Goal: Task Accomplishment & Management: Manage account settings

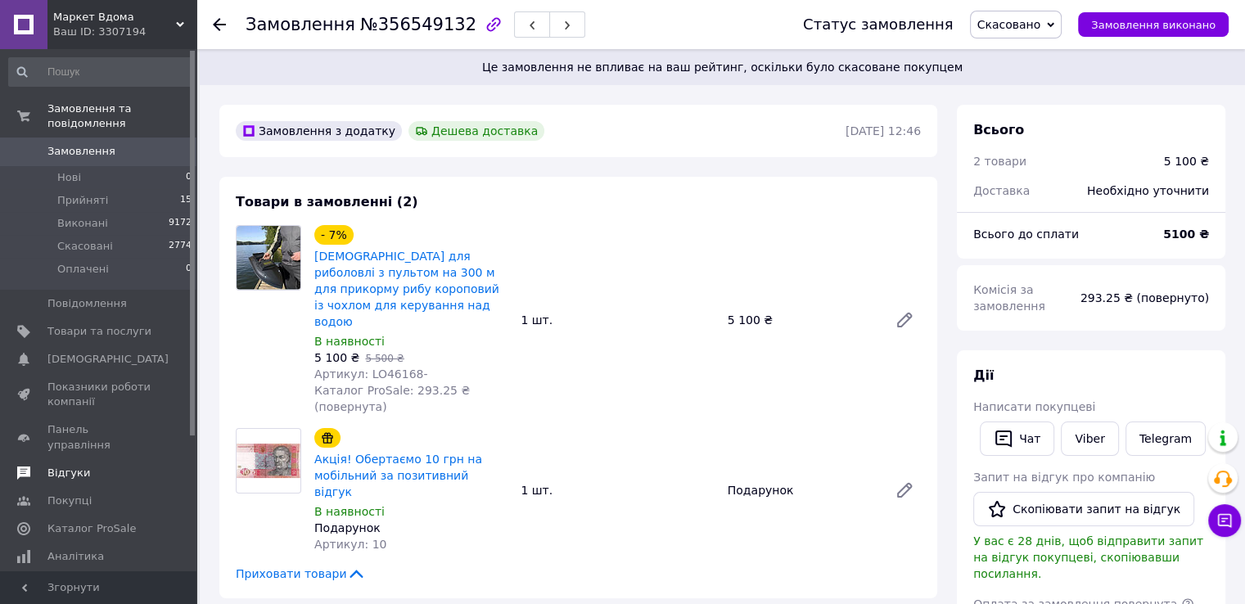
click at [85, 466] on span "Відгуки" at bounding box center [99, 473] width 104 height 15
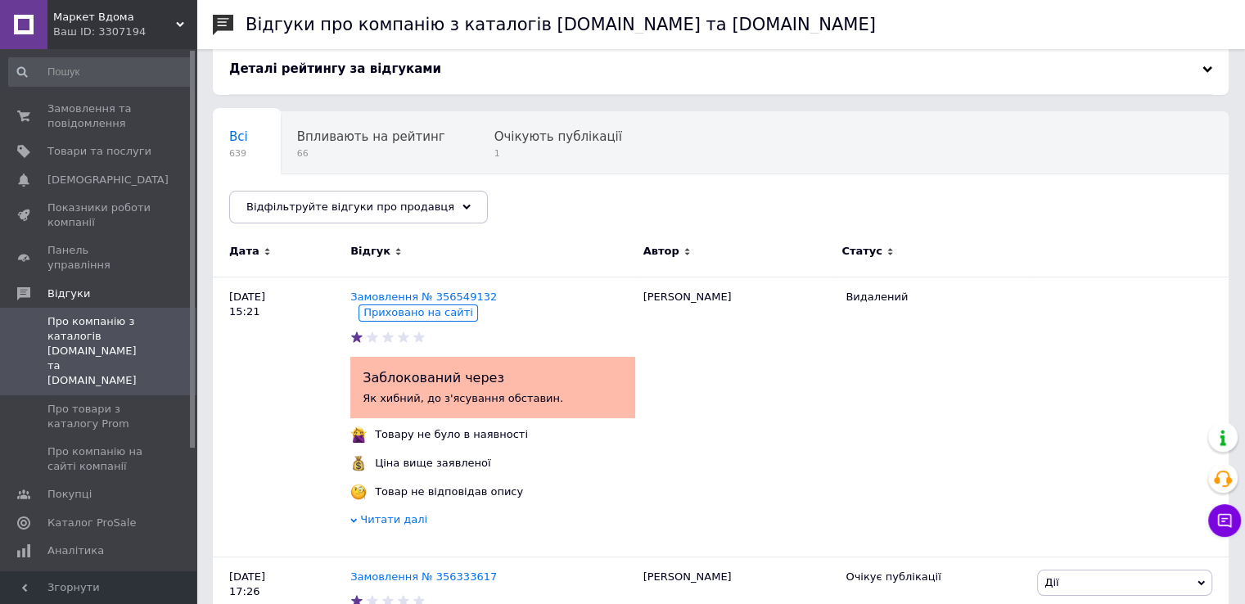
scroll to position [164, 0]
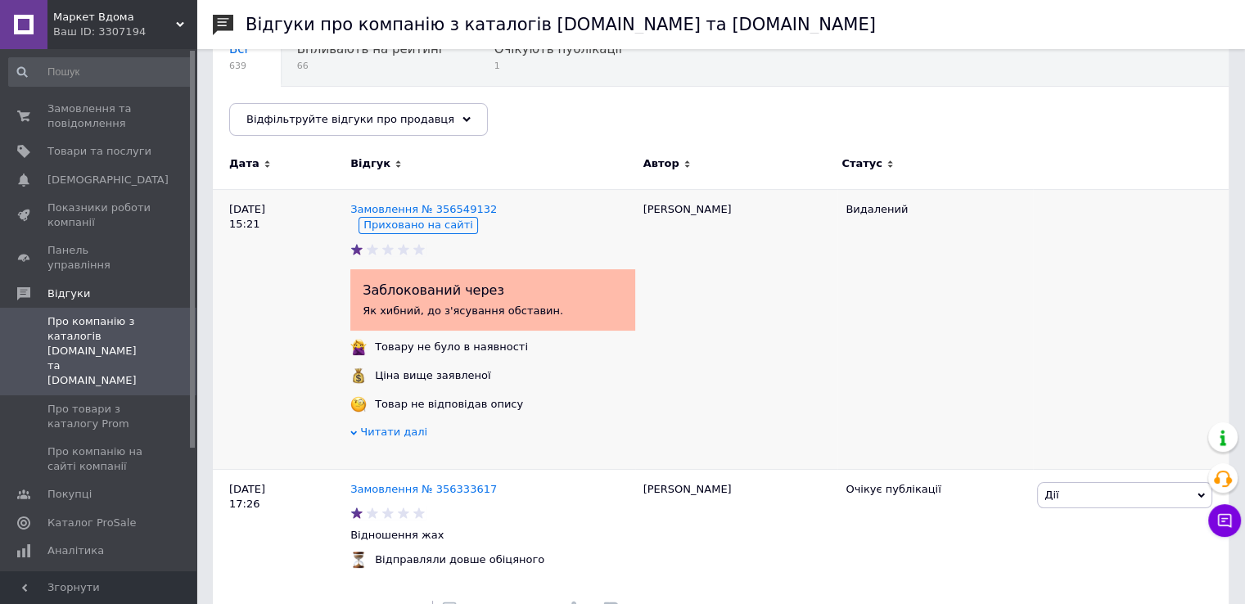
click at [383, 434] on span "Читати далі" at bounding box center [393, 431] width 67 height 12
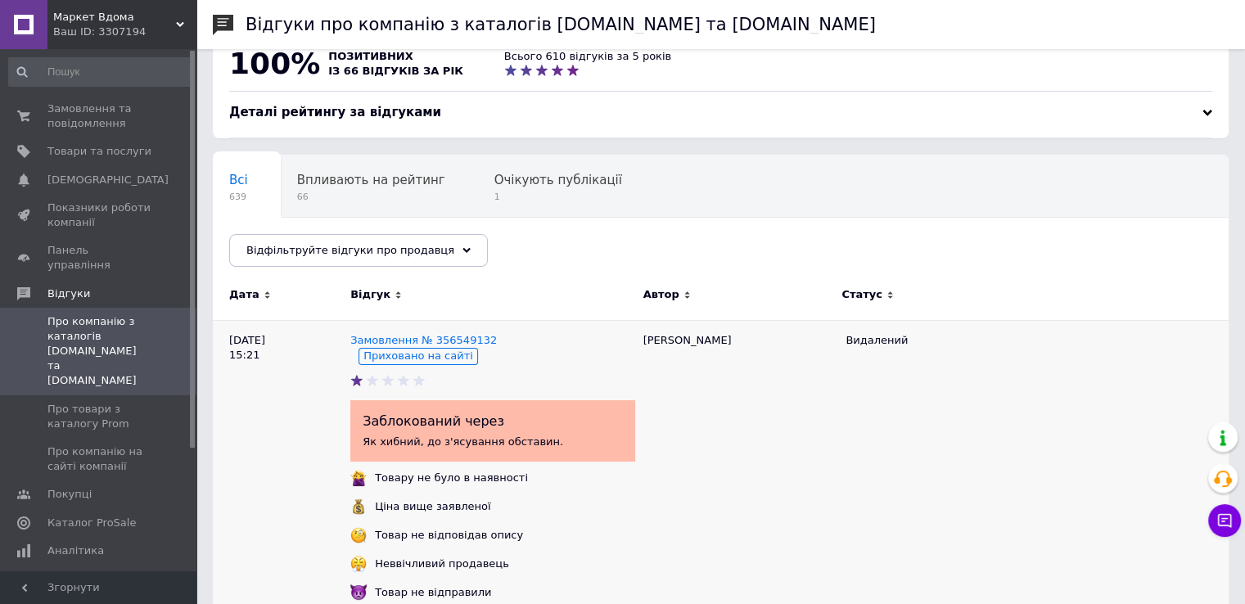
scroll to position [0, 0]
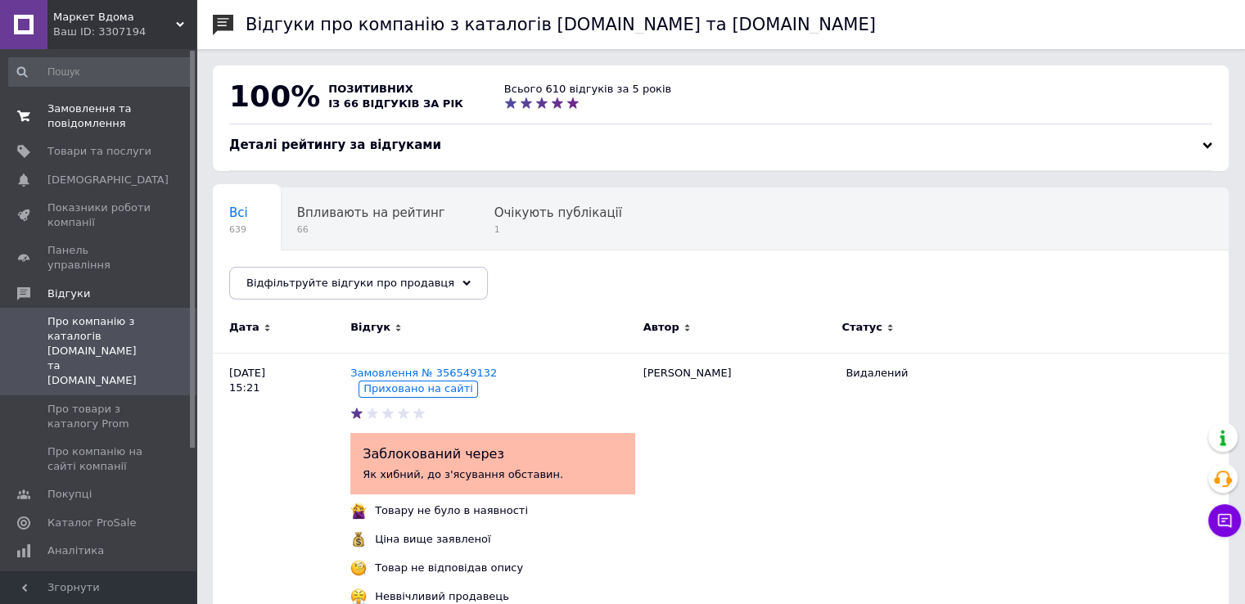
click at [69, 122] on span "Замовлення та повідомлення" at bounding box center [99, 115] width 104 height 29
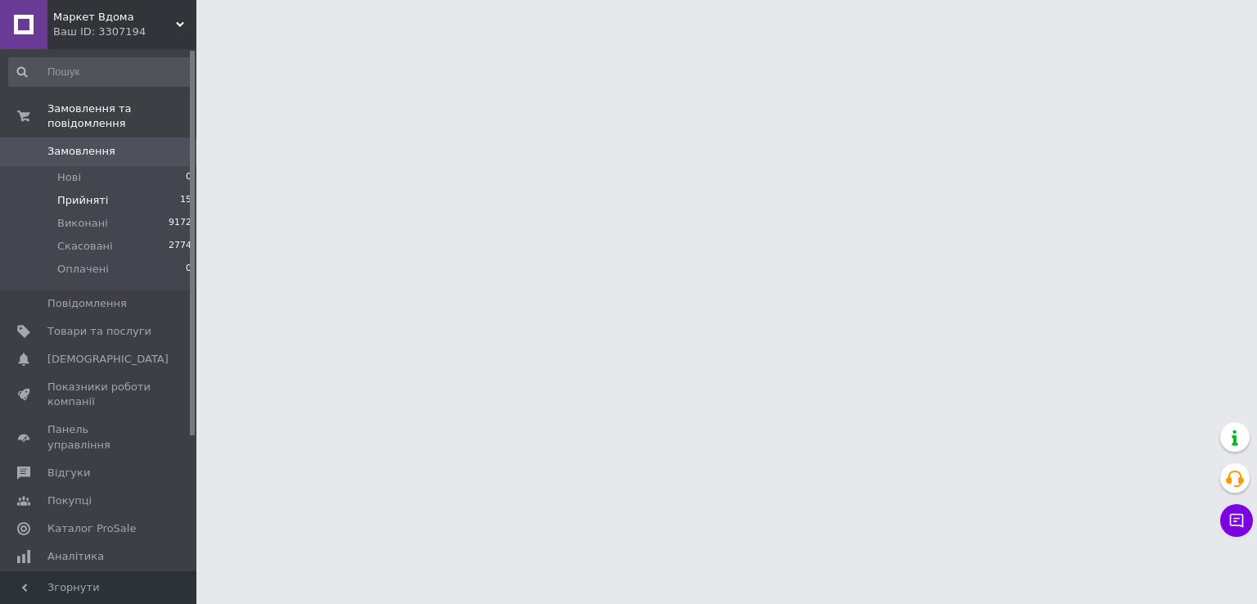
click at [120, 189] on li "Прийняті 15" at bounding box center [100, 200] width 201 height 23
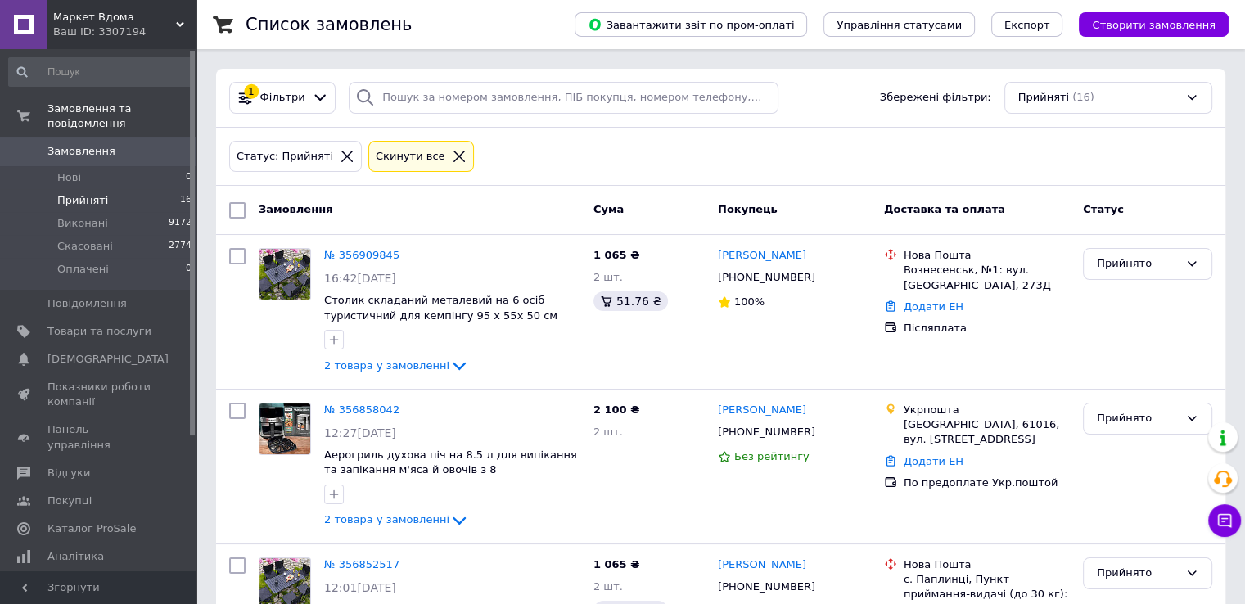
click at [146, 189] on li "Прийняті 16" at bounding box center [100, 200] width 201 height 23
click at [79, 466] on span "Відгуки" at bounding box center [68, 473] width 43 height 15
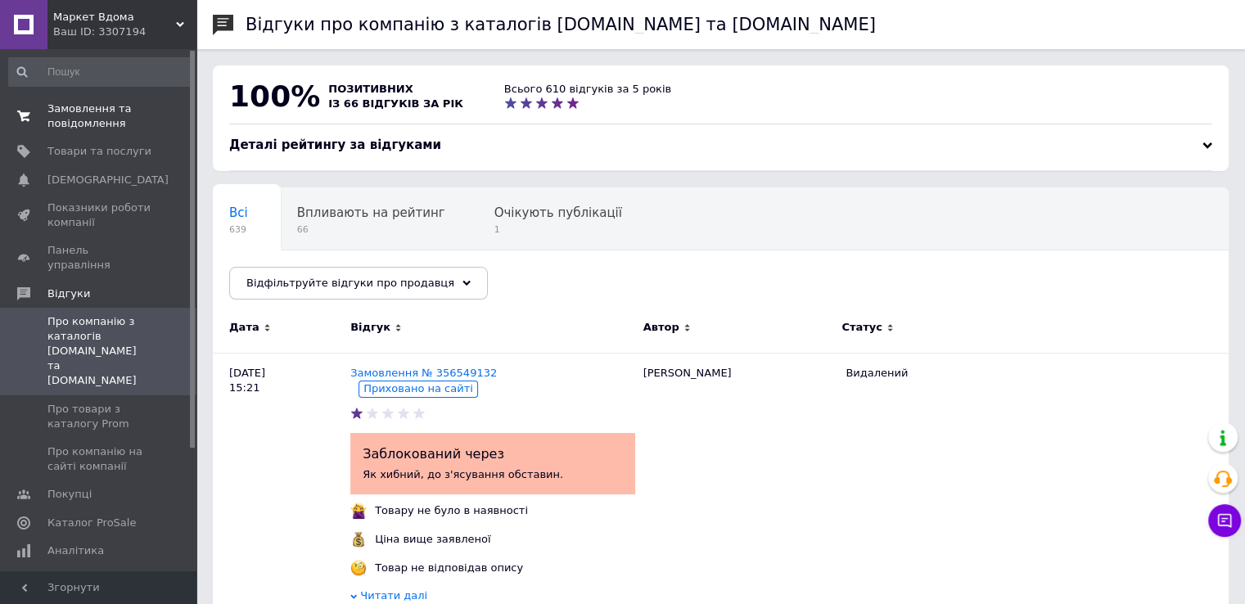
click at [101, 128] on span "Замовлення та повідомлення" at bounding box center [99, 115] width 104 height 29
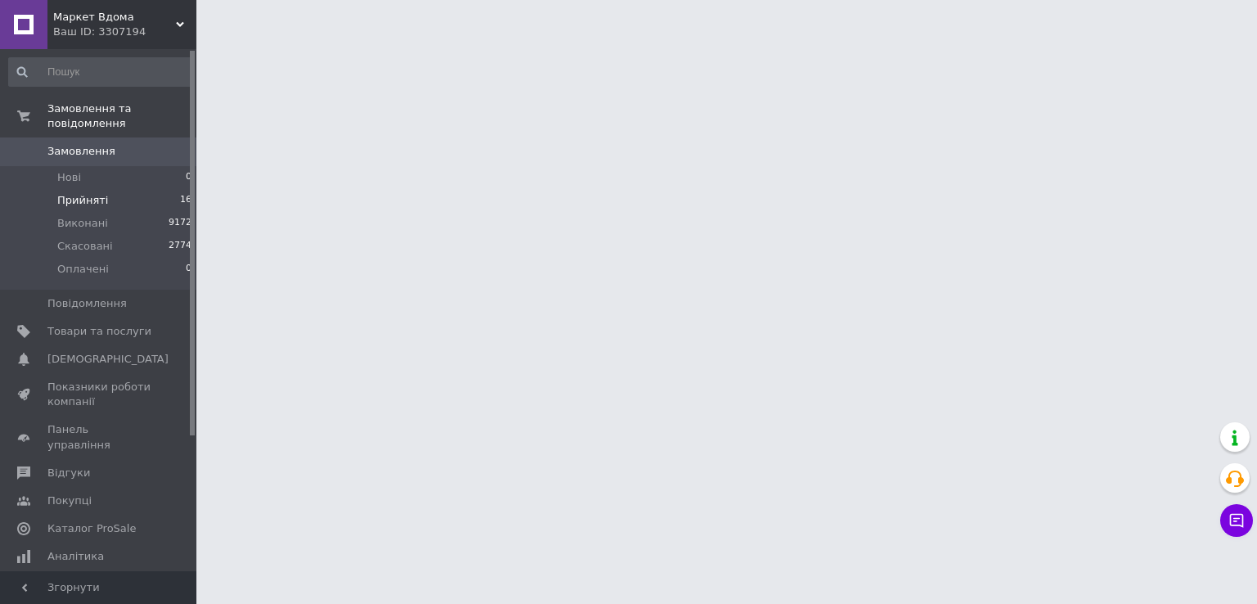
click at [121, 189] on li "Прийняті 16" at bounding box center [100, 200] width 201 height 23
click at [232, 2] on div at bounding box center [628, 20] width 1257 height 41
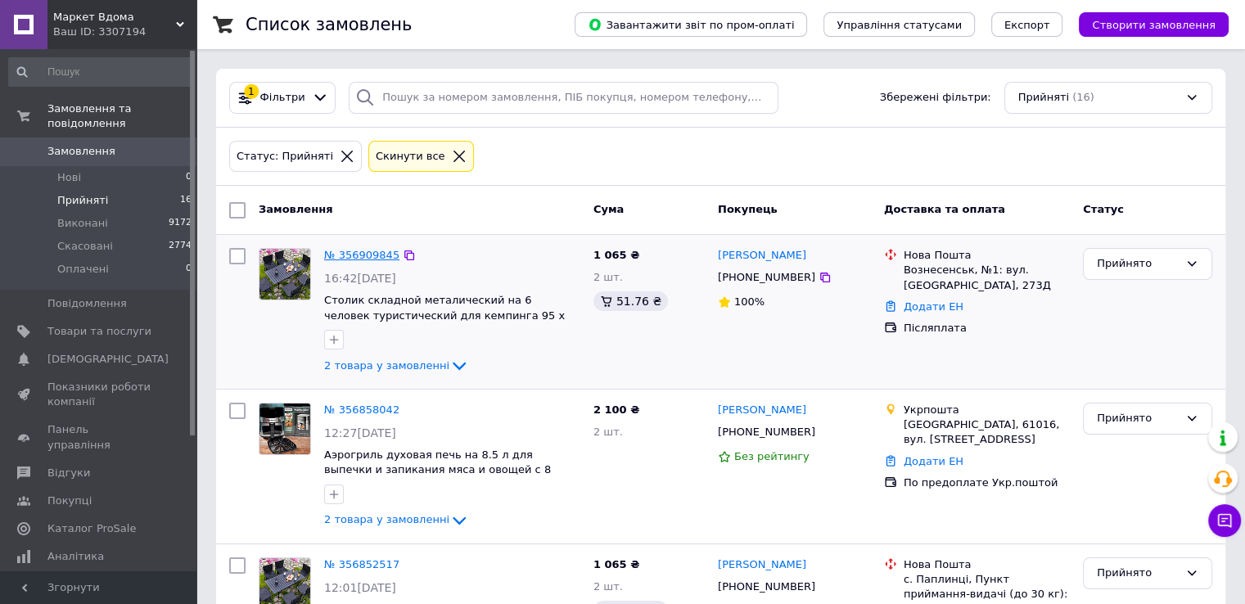
click at [334, 254] on link "№ 356909845" at bounding box center [361, 255] width 75 height 12
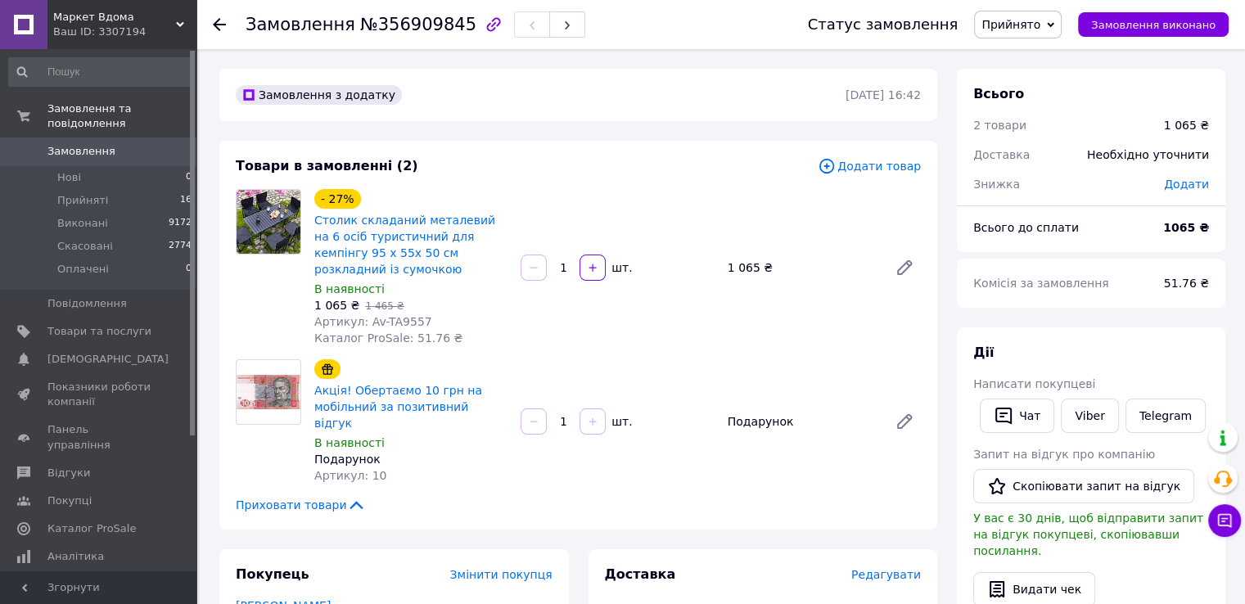
click at [304, 599] on link "Микола Марущак" at bounding box center [283, 605] width 95 height 13
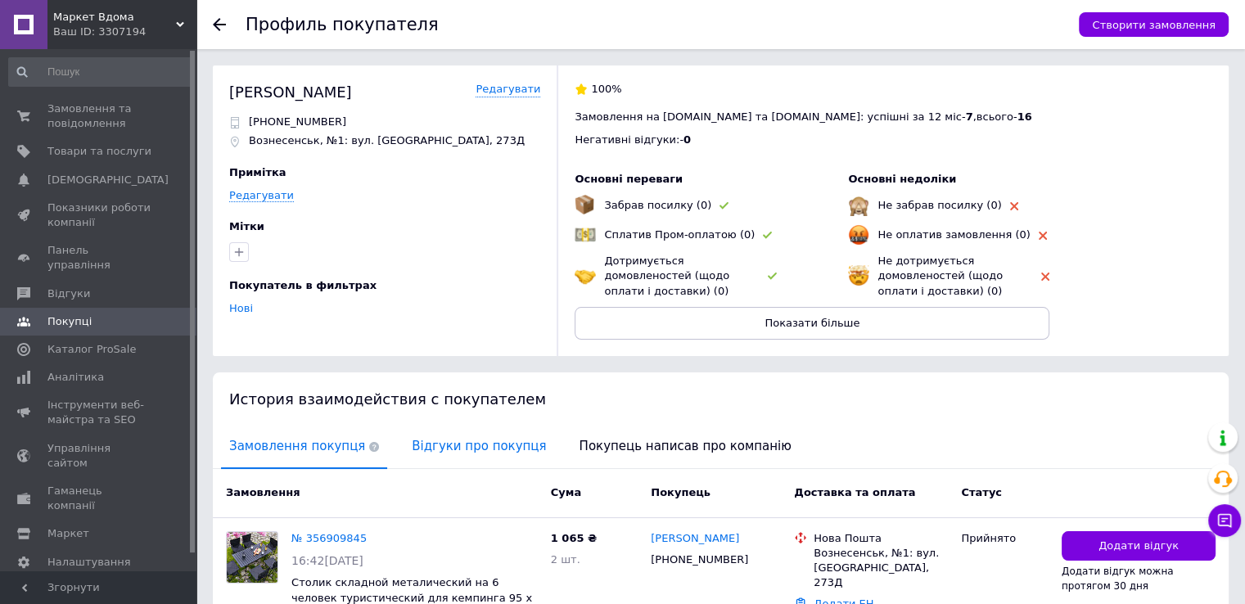
click at [436, 440] on span "Відгуки про покупця" at bounding box center [478, 446] width 151 height 42
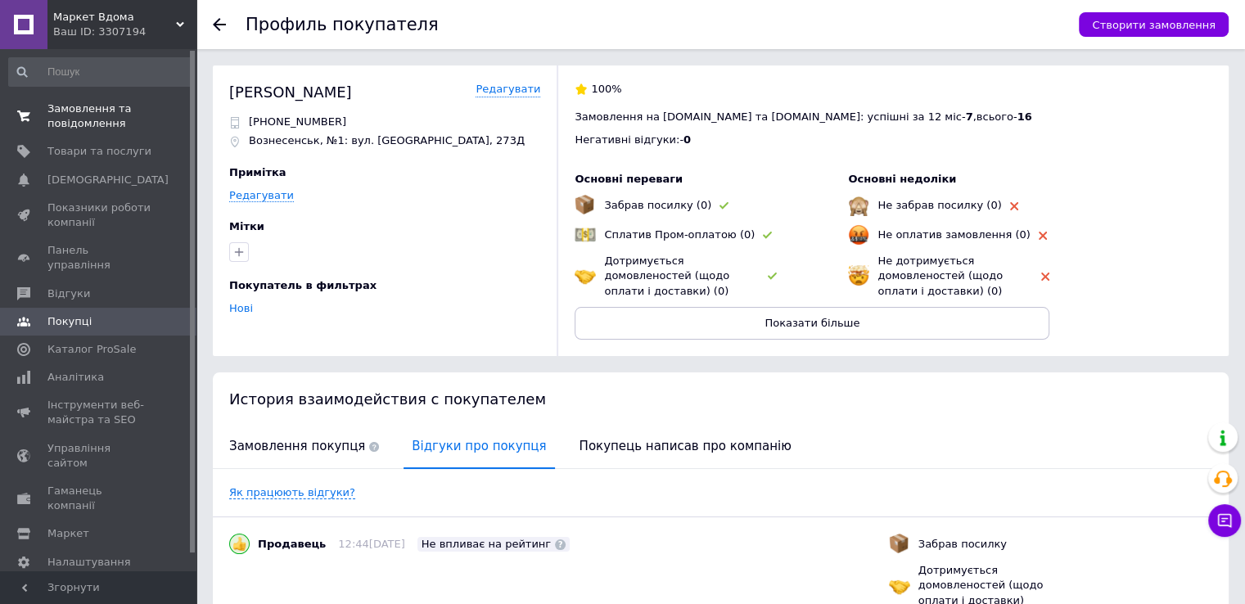
click at [96, 119] on span "Замовлення та повідомлення" at bounding box center [99, 115] width 104 height 29
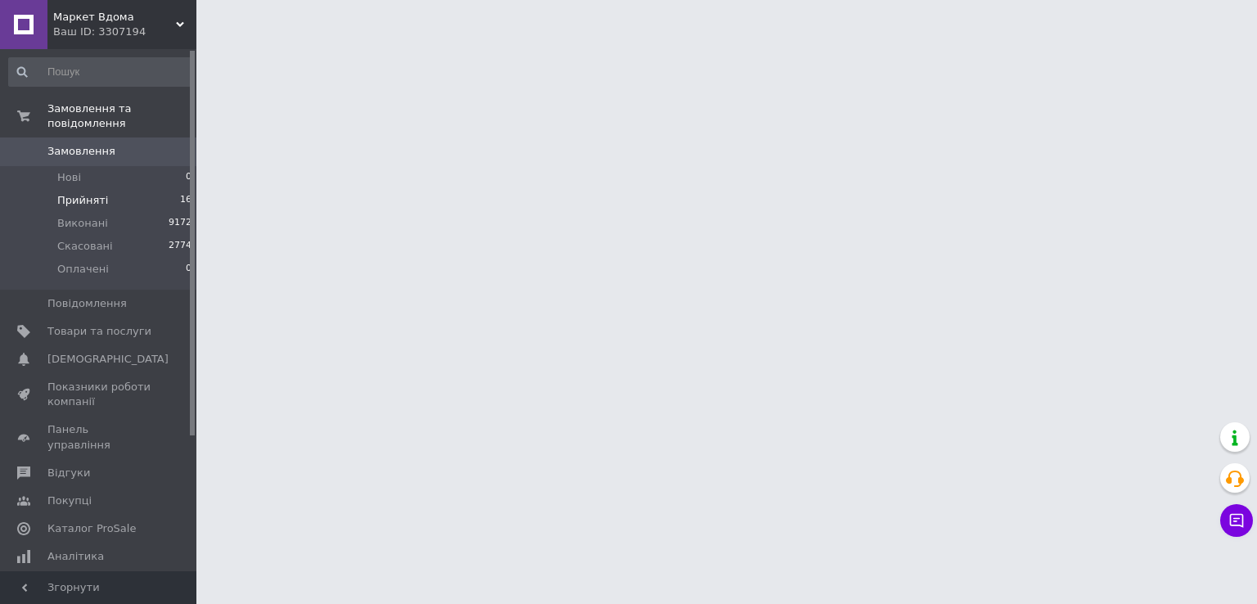
click at [96, 193] on span "Прийняті" at bounding box center [82, 200] width 51 height 15
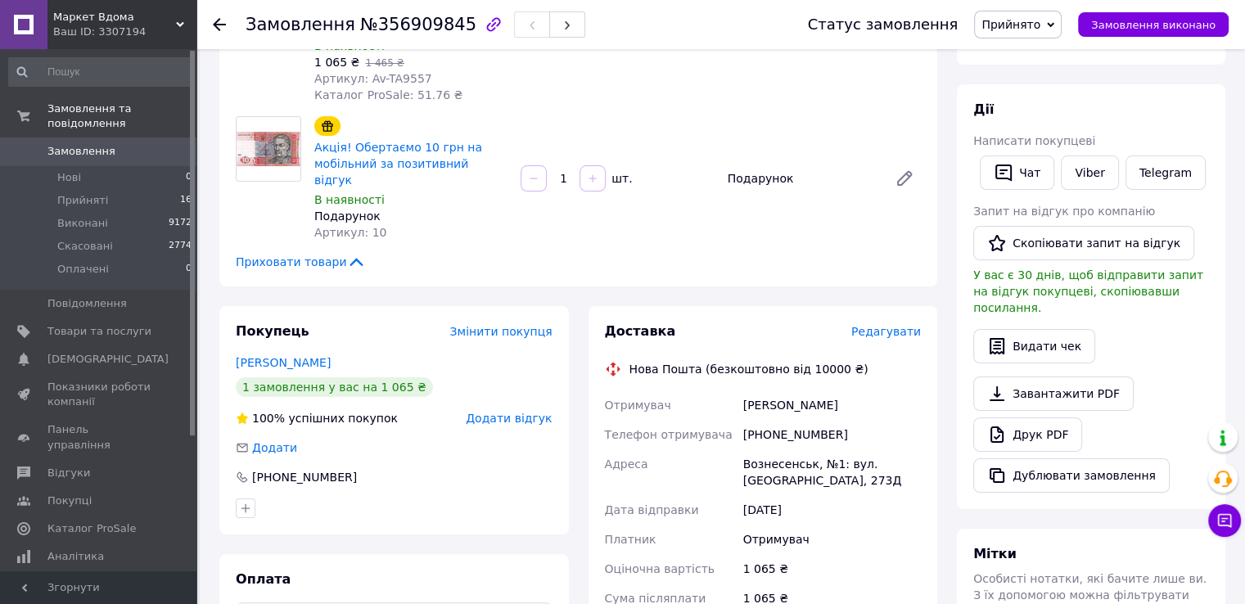
scroll to position [245, 0]
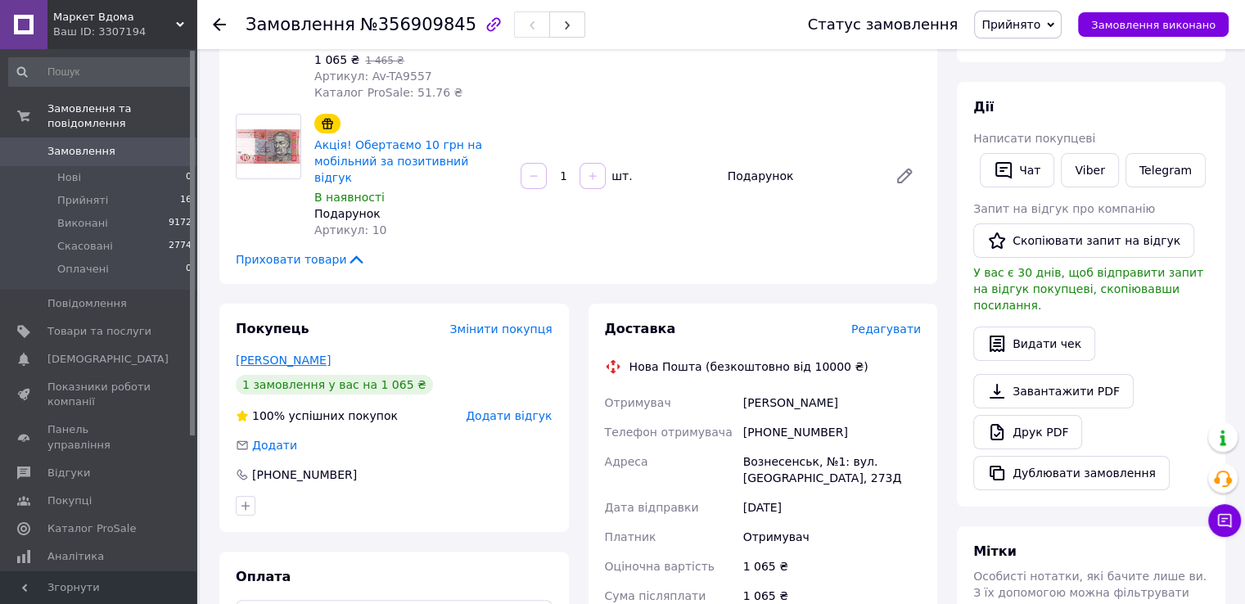
drag, startPoint x: 284, startPoint y: 336, endPoint x: 267, endPoint y: 330, distance: 18.4
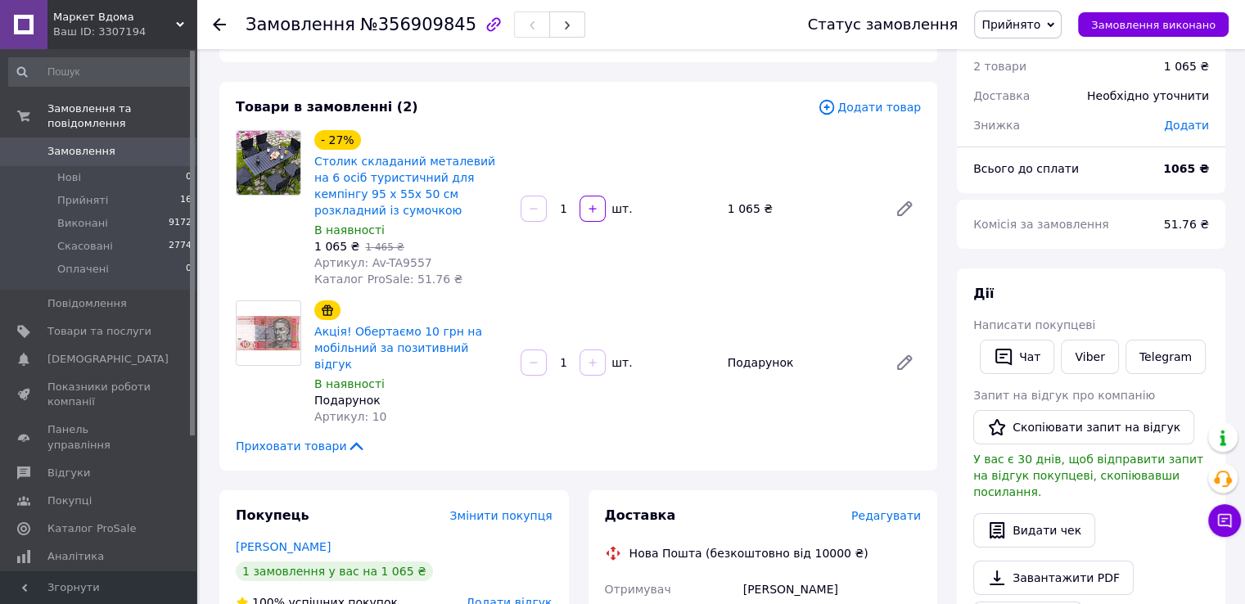
scroll to position [0, 0]
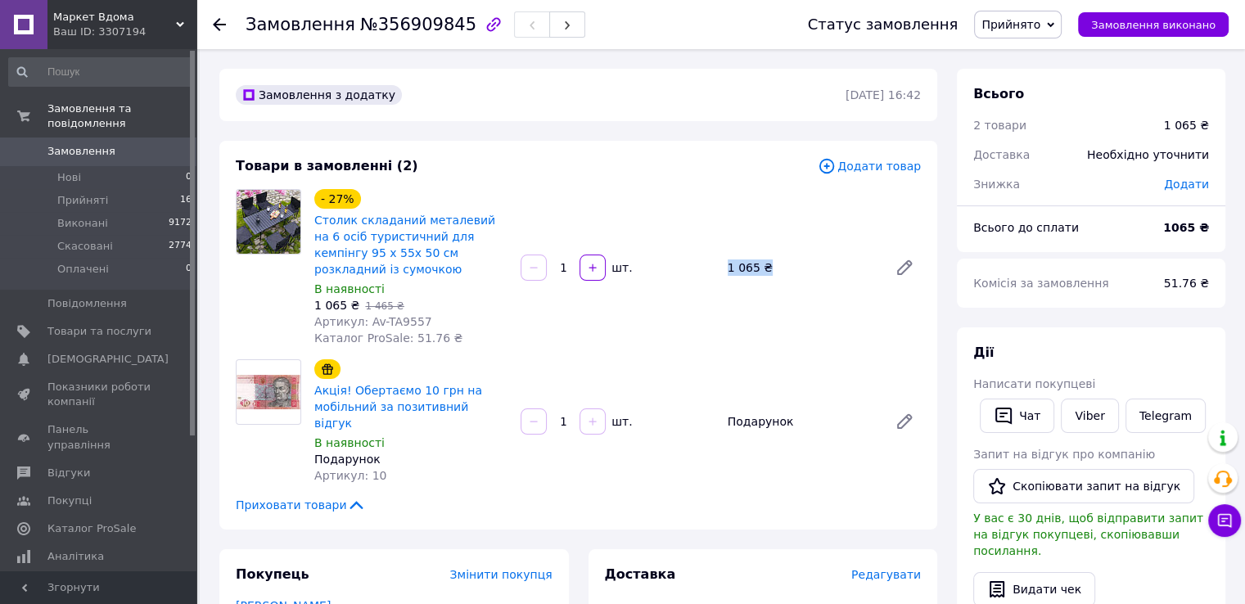
drag, startPoint x: 700, startPoint y: 263, endPoint x: 768, endPoint y: 262, distance: 67.9
click at [768, 262] on div "- 27% Столик складаний металевий на 6 осіб туристичний для кемпінгу 95 х 55х 50…" at bounding box center [617, 268] width 619 height 164
click at [768, 262] on div "1 065 ₴" at bounding box center [801, 267] width 160 height 23
drag, startPoint x: 768, startPoint y: 262, endPoint x: 723, endPoint y: 266, distance: 46.0
click at [723, 266] on div "1 065 ₴" at bounding box center [801, 267] width 160 height 23
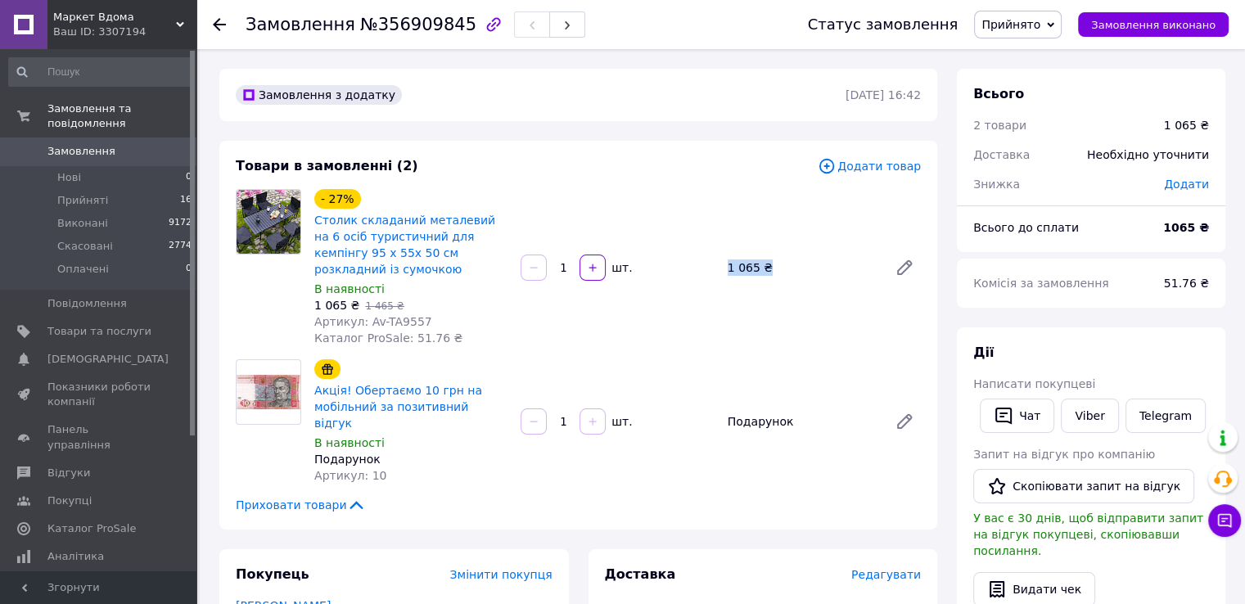
click at [723, 266] on div "1 065 ₴" at bounding box center [801, 267] width 160 height 23
drag, startPoint x: 722, startPoint y: 266, endPoint x: 751, endPoint y: 266, distance: 29.5
click at [751, 266] on div "1 065 ₴" at bounding box center [801, 267] width 160 height 23
drag, startPoint x: 754, startPoint y: 263, endPoint x: 723, endPoint y: 266, distance: 31.3
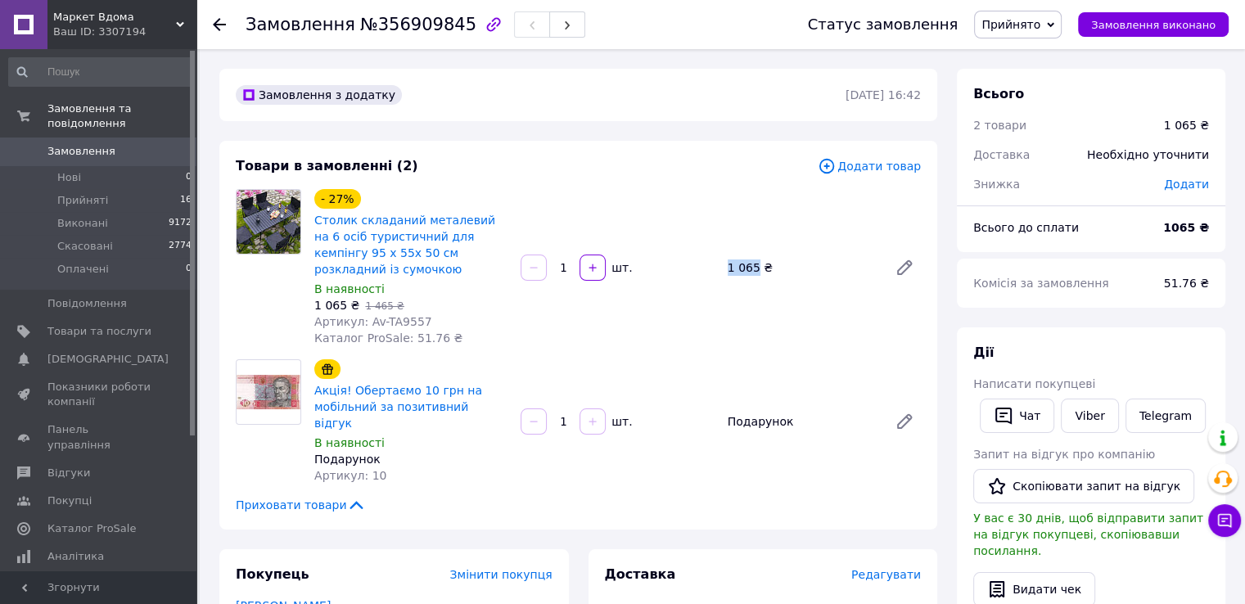
click at [723, 266] on div "1 065 ₴" at bounding box center [801, 267] width 160 height 23
drag, startPoint x: 717, startPoint y: 263, endPoint x: 753, endPoint y: 261, distance: 36.0
click at [753, 261] on div "- 27% Столик складаний металевий на 6 осіб туристичний для кемпінгу 95 х 55х 50…" at bounding box center [617, 268] width 619 height 164
click at [753, 261] on div "1 065 ₴" at bounding box center [801, 267] width 160 height 23
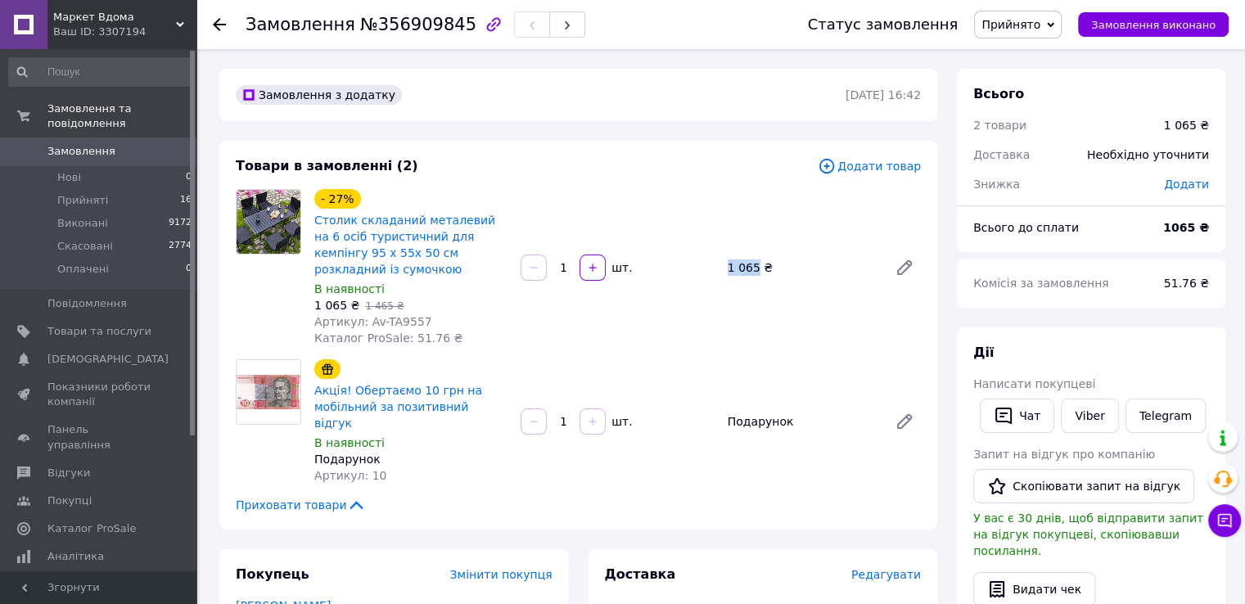
drag, startPoint x: 753, startPoint y: 261, endPoint x: 727, endPoint y: 256, distance: 25.8
click at [727, 256] on div "1 065 ₴" at bounding box center [801, 267] width 160 height 23
drag, startPoint x: 727, startPoint y: 256, endPoint x: 754, endPoint y: 257, distance: 26.2
click at [754, 257] on div "1 065 ₴" at bounding box center [801, 267] width 160 height 23
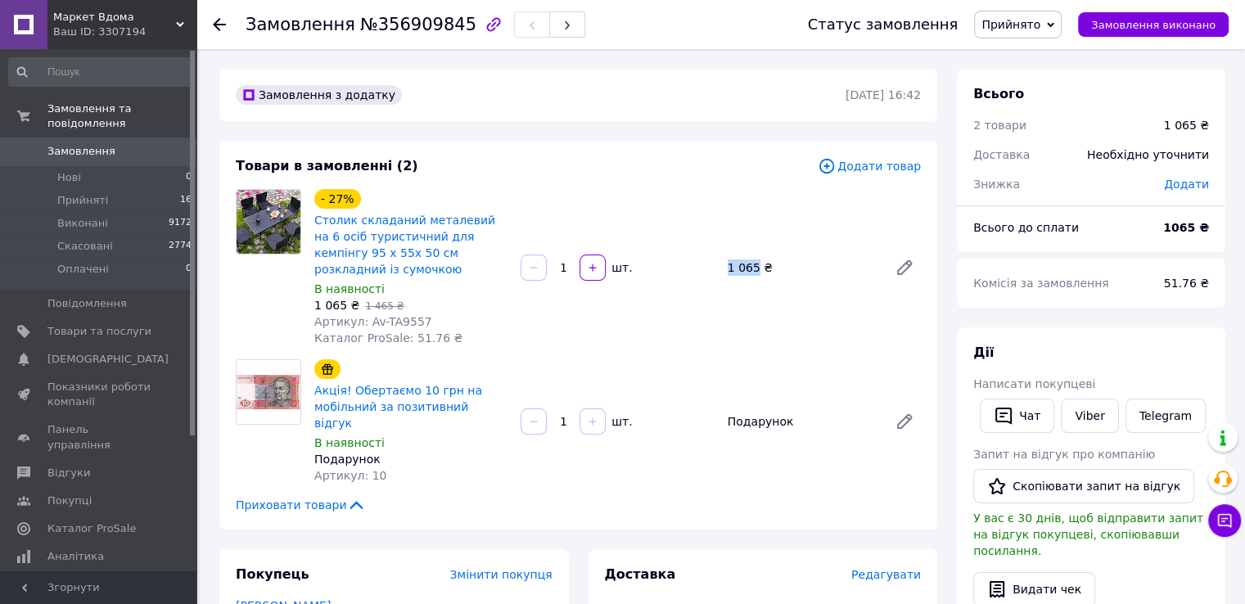
click at [754, 257] on div "1 065 ₴" at bounding box center [801, 267] width 160 height 23
drag, startPoint x: 754, startPoint y: 257, endPoint x: 724, endPoint y: 257, distance: 29.5
click at [724, 257] on div "1 065 ₴" at bounding box center [801, 267] width 160 height 23
drag, startPoint x: 724, startPoint y: 257, endPoint x: 756, endPoint y: 260, distance: 32.1
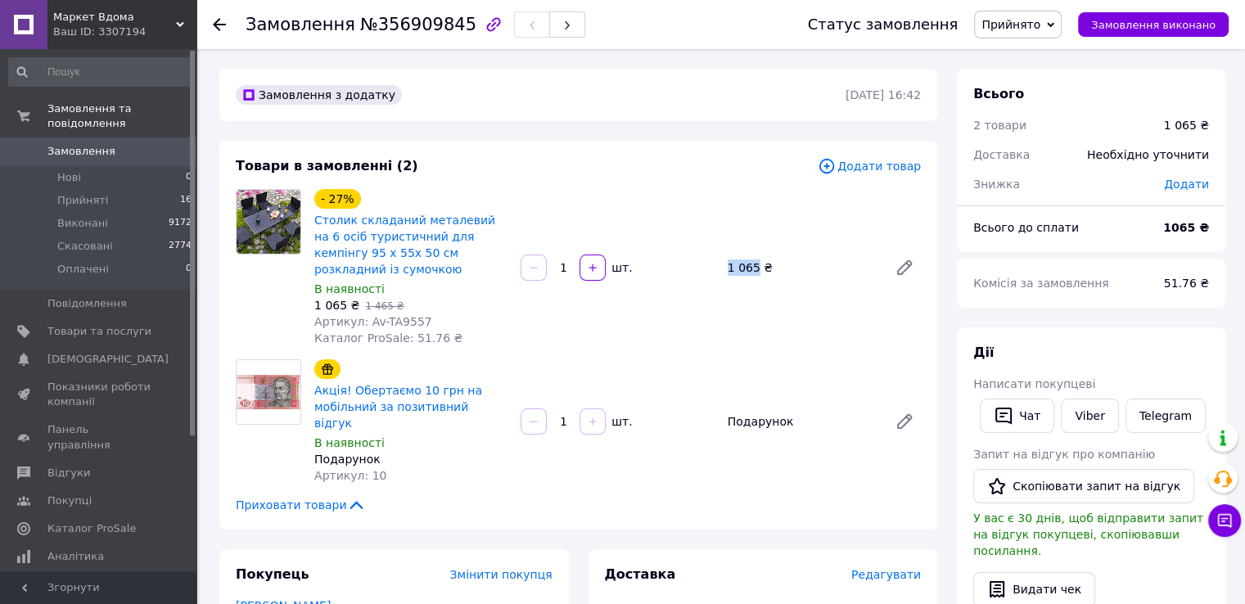
click at [756, 260] on div "1 065 ₴" at bounding box center [801, 267] width 160 height 23
drag, startPoint x: 755, startPoint y: 260, endPoint x: 705, endPoint y: 262, distance: 49.9
click at [705, 262] on div "- 27% Столик складаний металевий на 6 осіб туристичний для кемпінгу 95 х 55х 50…" at bounding box center [617, 268] width 619 height 164
click at [705, 262] on div "1   шт." at bounding box center [617, 267] width 196 height 26
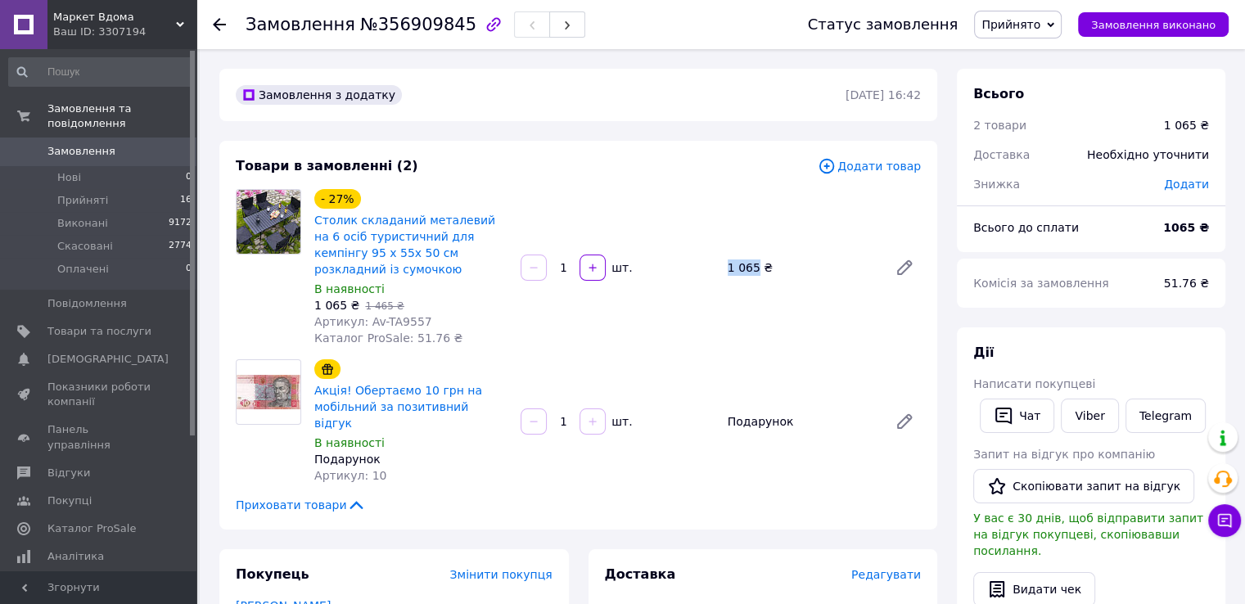
drag, startPoint x: 705, startPoint y: 263, endPoint x: 753, endPoint y: 256, distance: 47.9
click at [753, 256] on div "- 27% Столик складаний металевий на 6 осіб туристичний для кемпінгу 95 х 55х 50…" at bounding box center [617, 268] width 619 height 164
click at [753, 256] on div "1 065 ₴" at bounding box center [801, 267] width 160 height 23
drag, startPoint x: 753, startPoint y: 257, endPoint x: 730, endPoint y: 259, distance: 23.0
click at [730, 259] on div "1 065 ₴" at bounding box center [801, 267] width 160 height 23
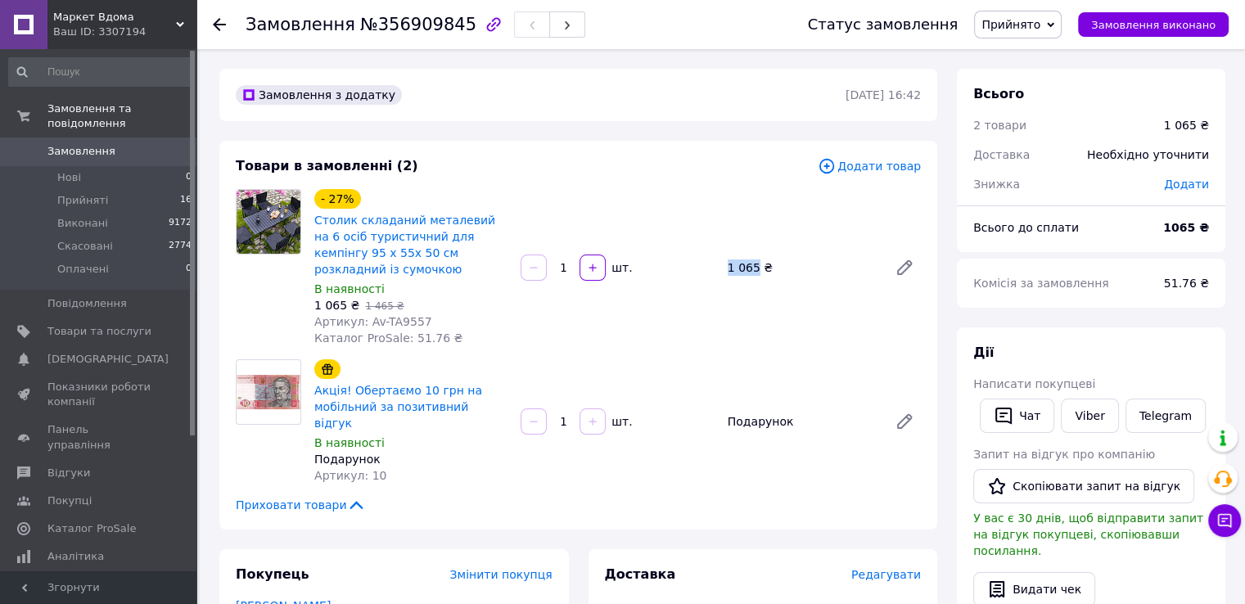
click at [730, 259] on div "1 065 ₴" at bounding box center [801, 267] width 160 height 23
drag, startPoint x: 730, startPoint y: 259, endPoint x: 754, endPoint y: 259, distance: 23.7
click at [754, 259] on div "1 065 ₴" at bounding box center [801, 267] width 160 height 23
drag, startPoint x: 754, startPoint y: 259, endPoint x: 723, endPoint y: 262, distance: 30.4
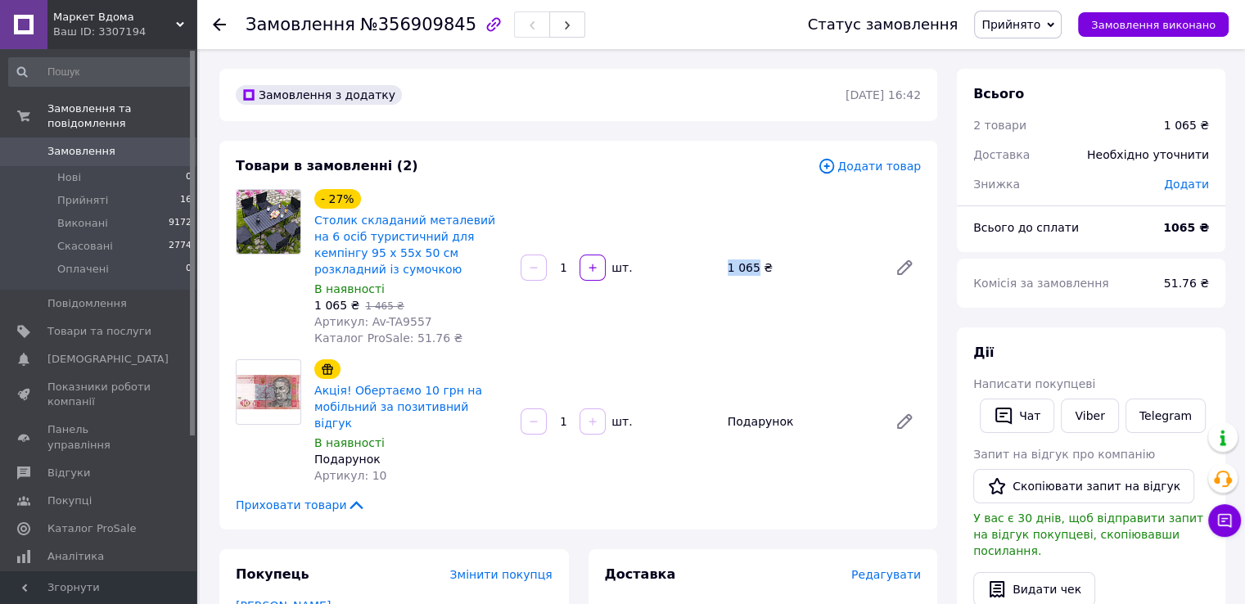
click at [723, 262] on div "1 065 ₴" at bounding box center [801, 267] width 160 height 23
click at [729, 257] on div "1 065 ₴" at bounding box center [801, 267] width 160 height 23
drag, startPoint x: 729, startPoint y: 257, endPoint x: 756, endPoint y: 263, distance: 27.8
click at [756, 263] on div "1 065 ₴" at bounding box center [801, 267] width 160 height 23
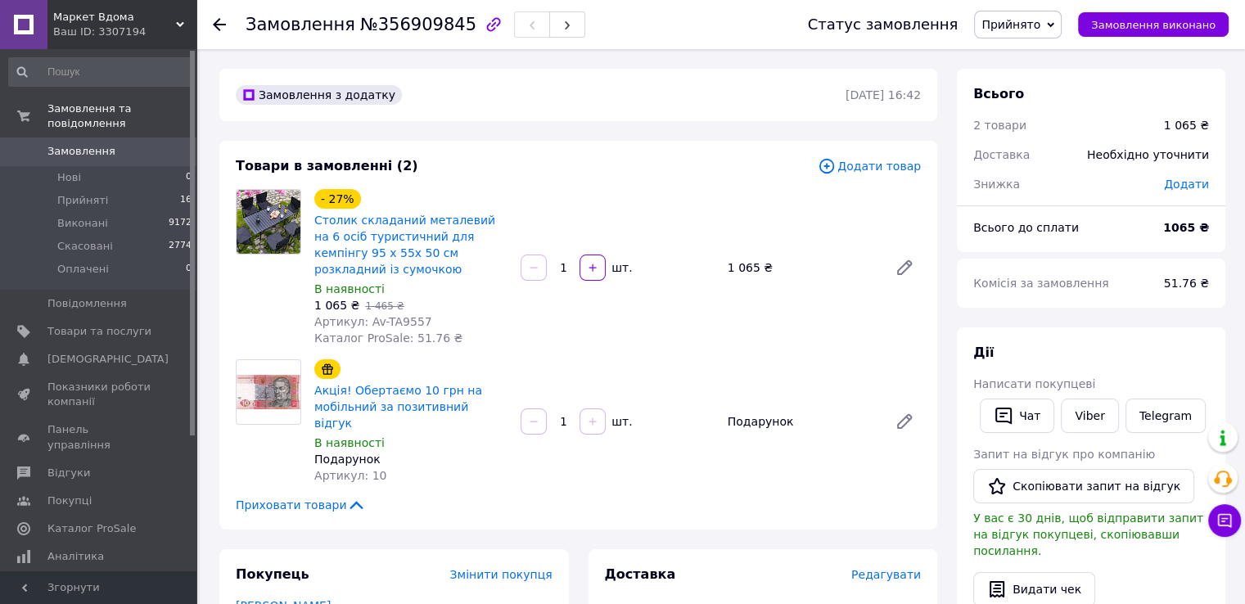
click at [750, 259] on div "1 065 ₴" at bounding box center [801, 267] width 160 height 23
drag, startPoint x: 754, startPoint y: 259, endPoint x: 723, endPoint y: 259, distance: 30.3
click at [723, 259] on div "1 065 ₴" at bounding box center [801, 267] width 160 height 23
drag, startPoint x: 723, startPoint y: 259, endPoint x: 752, endPoint y: 261, distance: 28.7
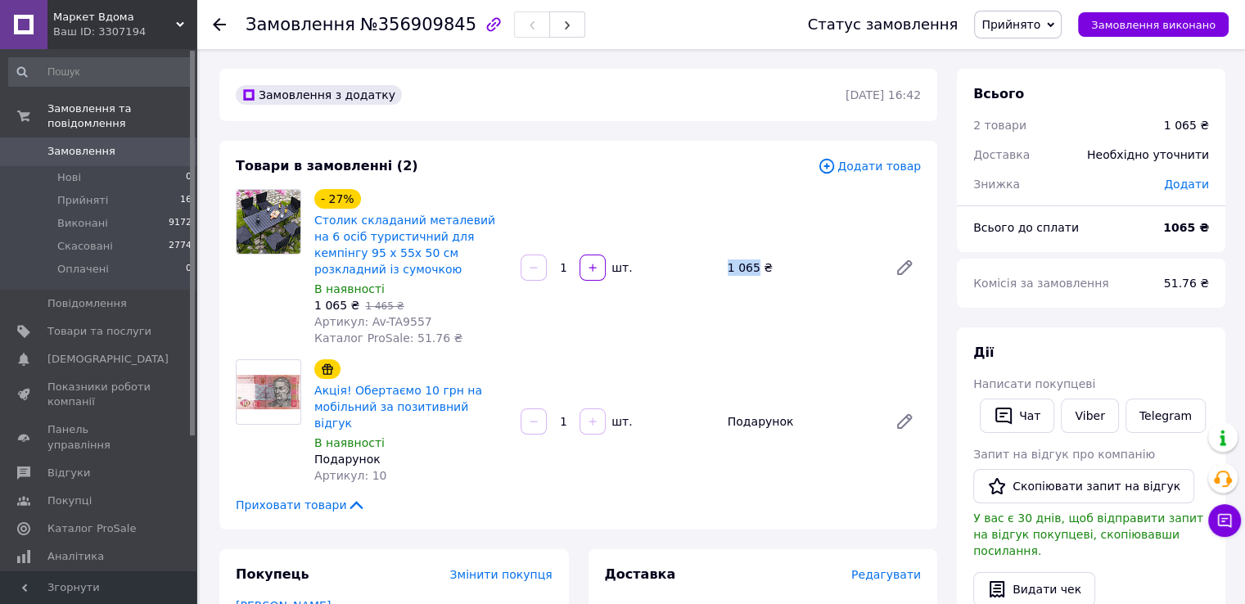
click at [752, 261] on div "1 065 ₴" at bounding box center [801, 267] width 160 height 23
drag, startPoint x: 714, startPoint y: 260, endPoint x: 754, endPoint y: 263, distance: 40.2
click at [754, 263] on div "- 27% Столик складаний металевий на 6 осіб туристичний для кемпінгу 95 х 55х 50…" at bounding box center [617, 268] width 619 height 164
click at [736, 263] on div "1 065 ₴" at bounding box center [801, 267] width 160 height 23
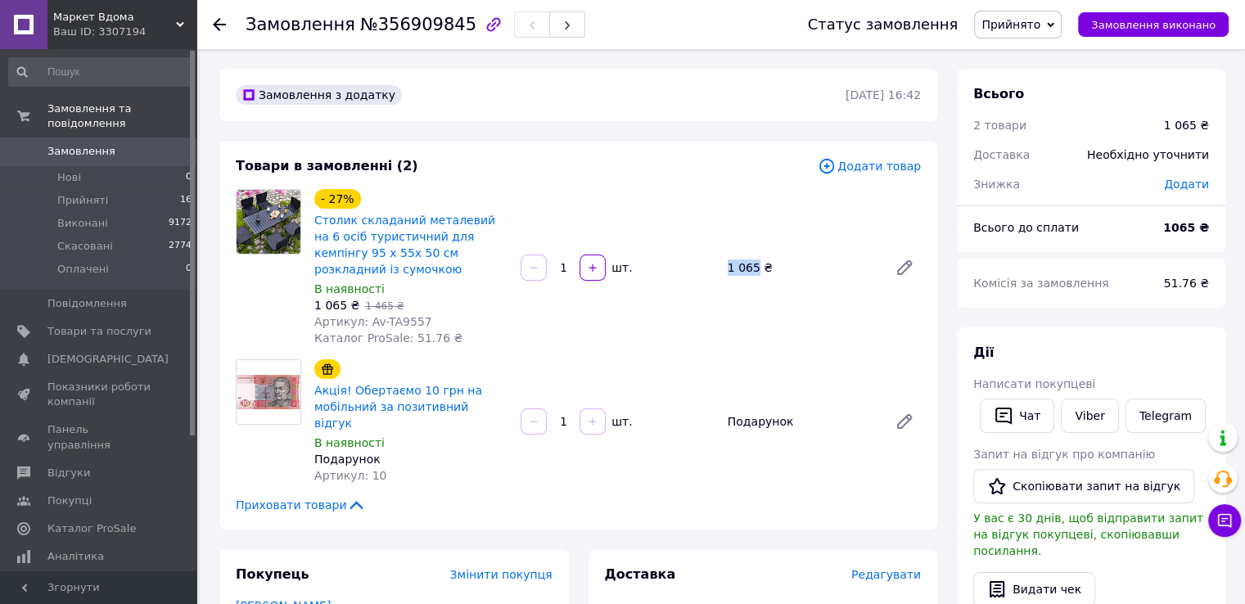
drag, startPoint x: 725, startPoint y: 259, endPoint x: 753, endPoint y: 259, distance: 27.8
click at [753, 259] on div "1 065 ₴" at bounding box center [801, 267] width 160 height 23
drag, startPoint x: 753, startPoint y: 259, endPoint x: 725, endPoint y: 255, distance: 28.0
click at [725, 256] on div "1 065 ₴" at bounding box center [801, 267] width 160 height 23
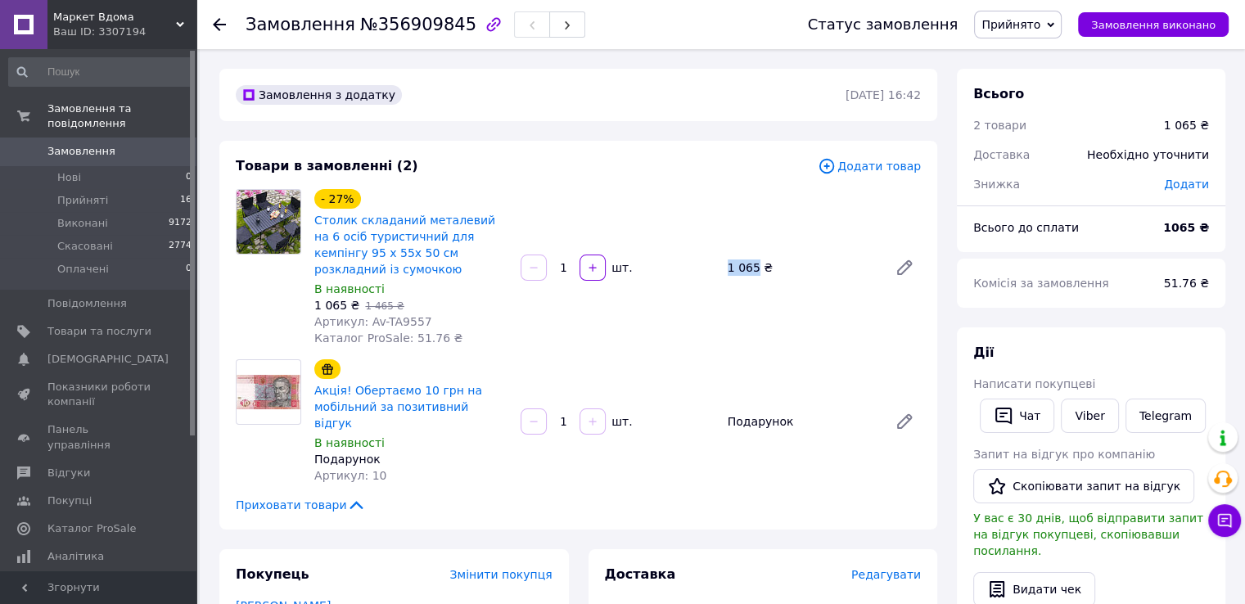
click at [725, 256] on div "1 065 ₴" at bounding box center [801, 267] width 160 height 23
drag, startPoint x: 725, startPoint y: 255, endPoint x: 754, endPoint y: 261, distance: 30.0
click at [754, 261] on div "1 065 ₴" at bounding box center [801, 267] width 160 height 23
drag, startPoint x: 754, startPoint y: 261, endPoint x: 725, endPoint y: 260, distance: 29.5
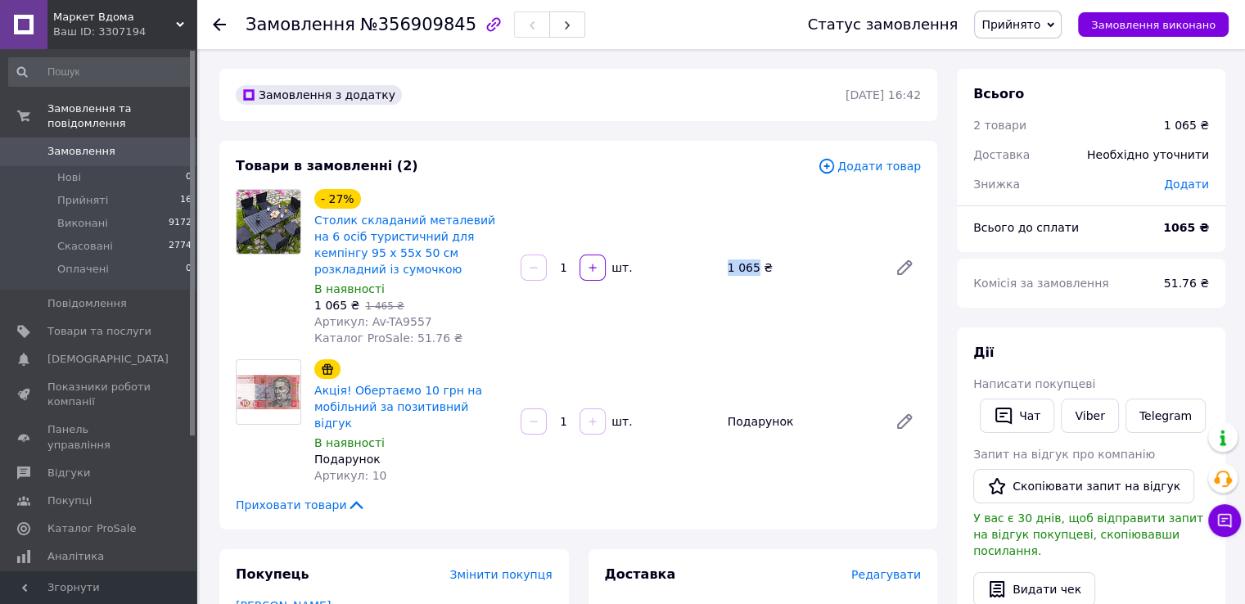
click at [725, 260] on div "1 065 ₴" at bounding box center [801, 267] width 160 height 23
click at [725, 259] on div "1 065 ₴" at bounding box center [801, 267] width 160 height 23
drag, startPoint x: 725, startPoint y: 259, endPoint x: 742, endPoint y: 262, distance: 17.4
click at [742, 262] on div "1 065 ₴" at bounding box center [801, 267] width 160 height 23
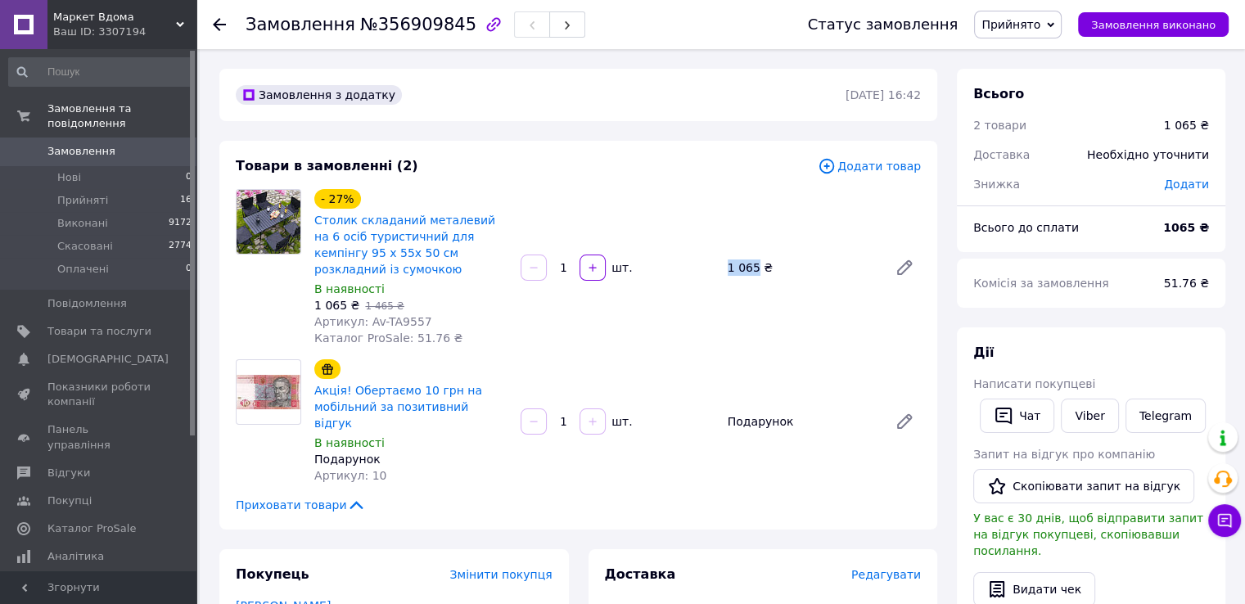
click at [742, 262] on div "1 065 ₴" at bounding box center [801, 267] width 160 height 23
click at [741, 262] on div "1 065 ₴" at bounding box center [801, 267] width 160 height 23
click at [752, 258] on div "1 065 ₴" at bounding box center [801, 267] width 160 height 23
drag, startPoint x: 752, startPoint y: 258, endPoint x: 724, endPoint y: 258, distance: 27.8
click at [724, 258] on div "1 065 ₴" at bounding box center [801, 267] width 160 height 23
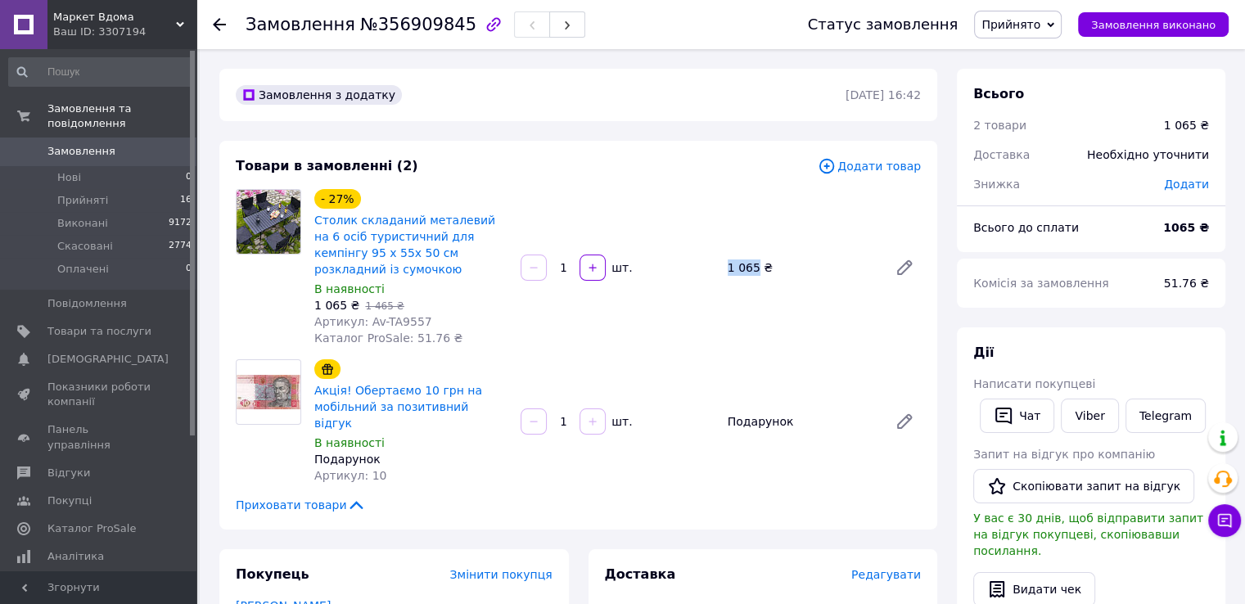
click at [724, 258] on div "1 065 ₴" at bounding box center [801, 267] width 160 height 23
drag, startPoint x: 724, startPoint y: 254, endPoint x: 753, endPoint y: 258, distance: 28.8
click at [753, 258] on div "1 065 ₴" at bounding box center [801, 267] width 160 height 23
drag, startPoint x: 753, startPoint y: 258, endPoint x: 727, endPoint y: 258, distance: 25.4
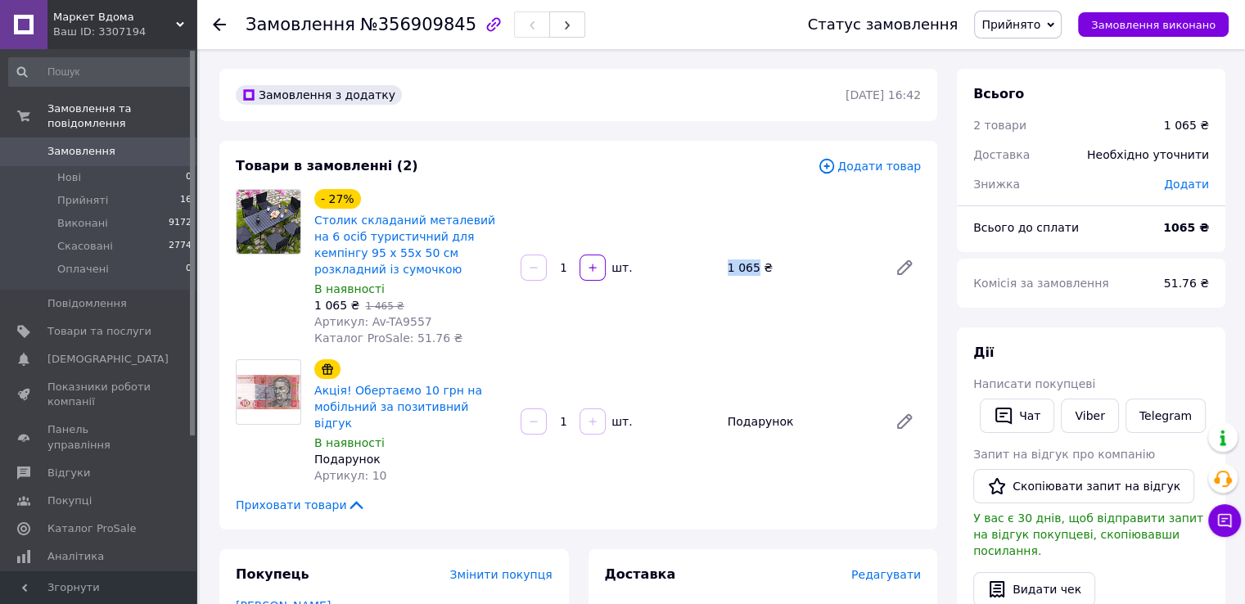
click at [727, 258] on div "1 065 ₴" at bounding box center [801, 267] width 160 height 23
drag, startPoint x: 727, startPoint y: 258, endPoint x: 753, endPoint y: 259, distance: 25.4
click at [753, 259] on div "1 065 ₴" at bounding box center [801, 267] width 160 height 23
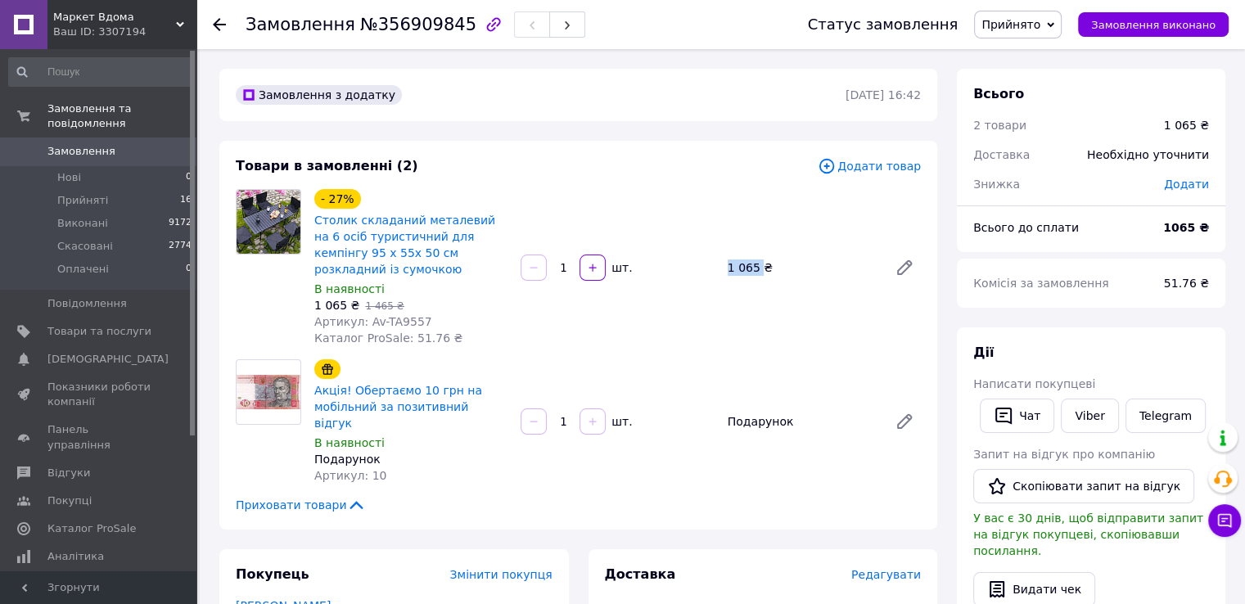
drag, startPoint x: 753, startPoint y: 259, endPoint x: 722, endPoint y: 260, distance: 31.1
click at [722, 260] on div "1 065 ₴" at bounding box center [801, 267] width 160 height 23
drag, startPoint x: 722, startPoint y: 260, endPoint x: 743, endPoint y: 264, distance: 21.7
click at [743, 264] on div "1 065 ₴" at bounding box center [801, 267] width 160 height 23
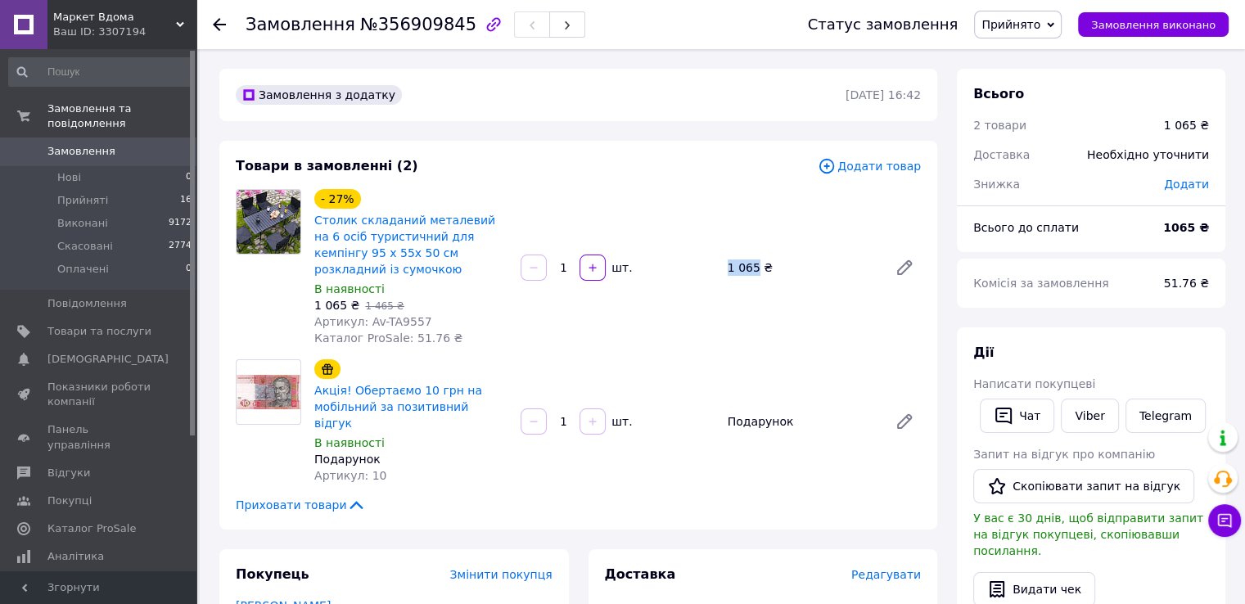
click at [743, 264] on div "1 065 ₴" at bounding box center [801, 267] width 160 height 23
drag, startPoint x: 753, startPoint y: 260, endPoint x: 714, endPoint y: 260, distance: 39.3
click at [714, 260] on div "- 27% Столик складаний металевий на 6 осіб туристичний для кемпінгу 95 х 55х 50…" at bounding box center [617, 268] width 619 height 164
